Goal: Obtain resource: Obtain resource

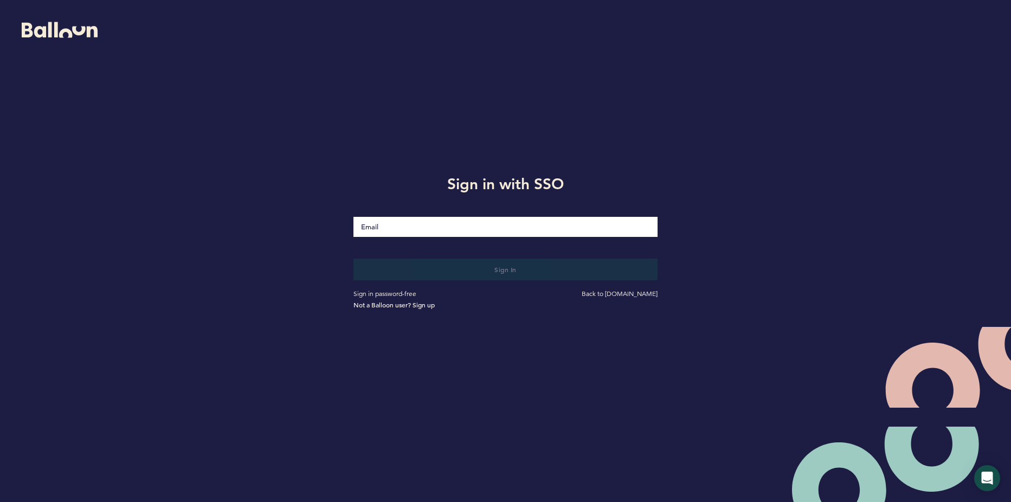
click at [437, 232] on input "Email" at bounding box center [505, 227] width 305 height 20
type input "[EMAIL_ADDRESS][DOMAIN_NAME]"
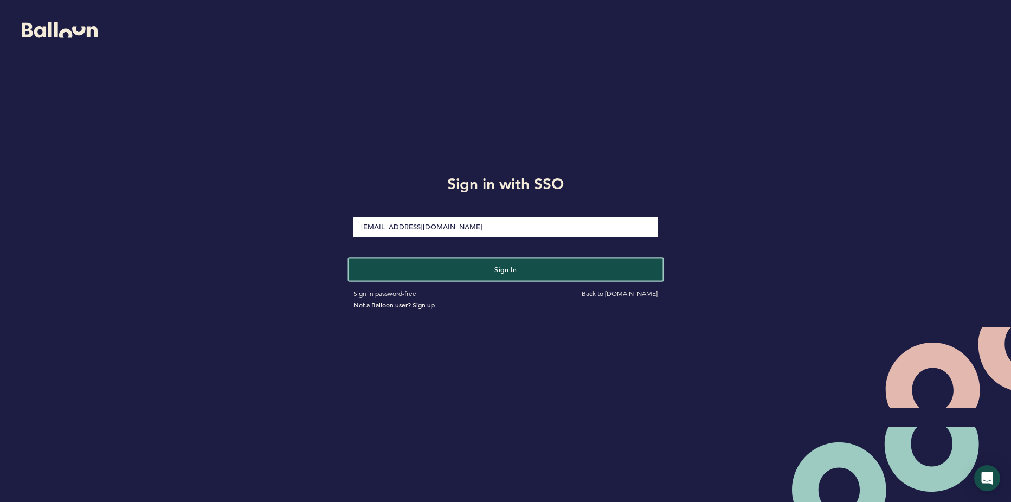
click at [444, 270] on button "Sign in" at bounding box center [505, 269] width 314 height 22
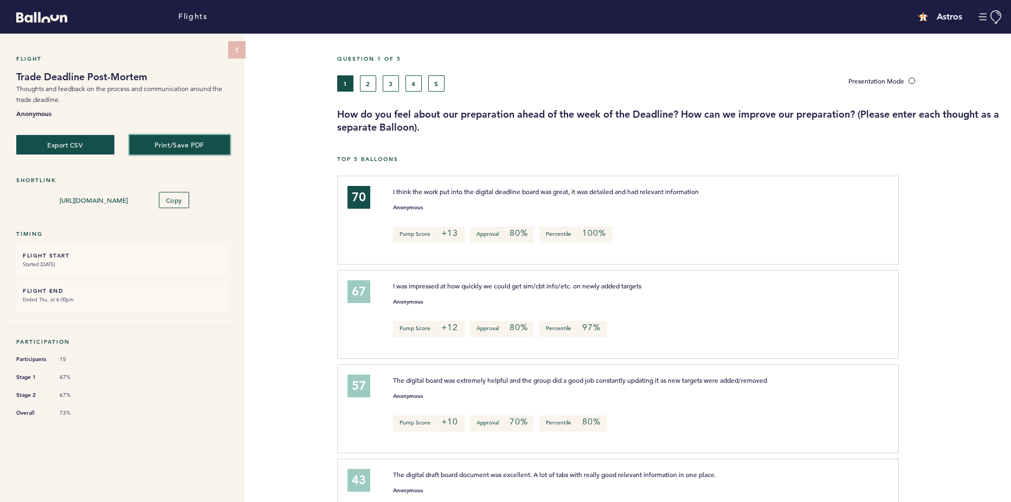
click at [170, 146] on button "Print/Save PDF" at bounding box center [179, 144] width 101 height 20
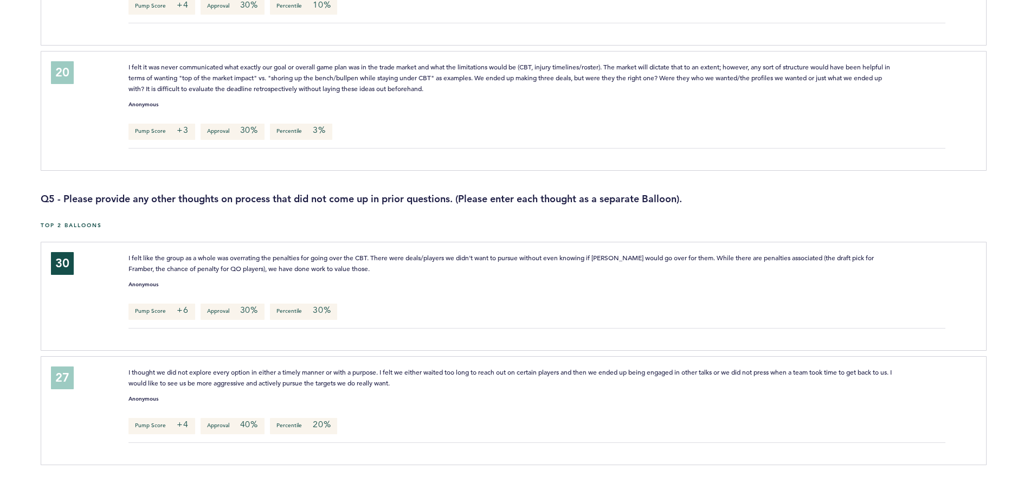
scroll to position [3402, 0]
